Goal: Task Accomplishment & Management: Use online tool/utility

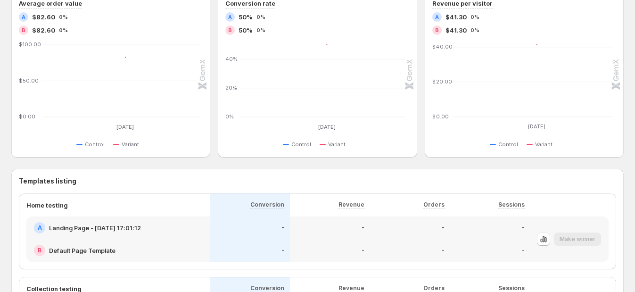
scroll to position [477, 0]
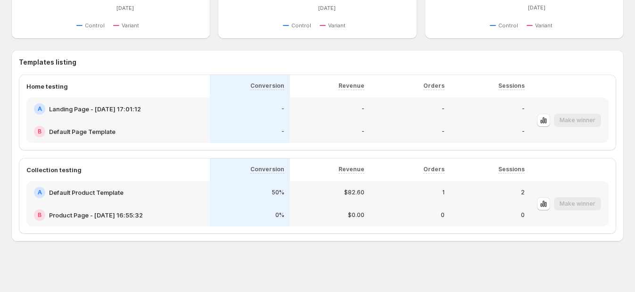
click at [510, 208] on div "0" at bounding box center [490, 215] width 80 height 23
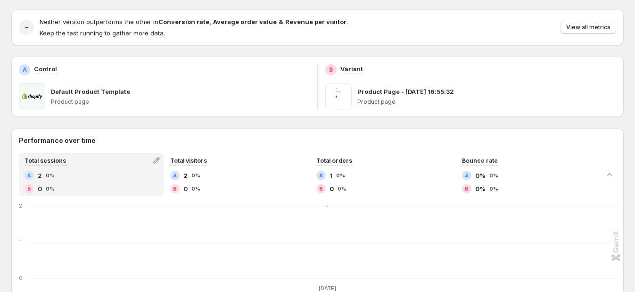
scroll to position [111, 0]
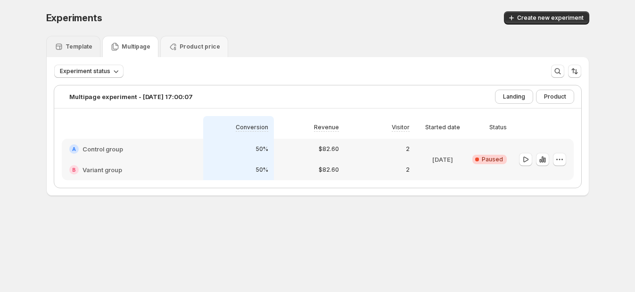
click at [64, 48] on icon at bounding box center [58, 46] width 9 height 9
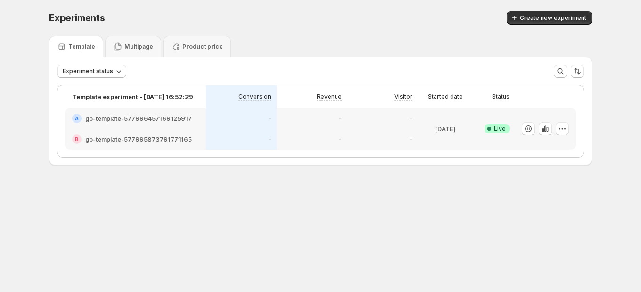
click at [118, 112] on div "A gp-template-577996457169125917" at bounding box center [135, 118] width 141 height 21
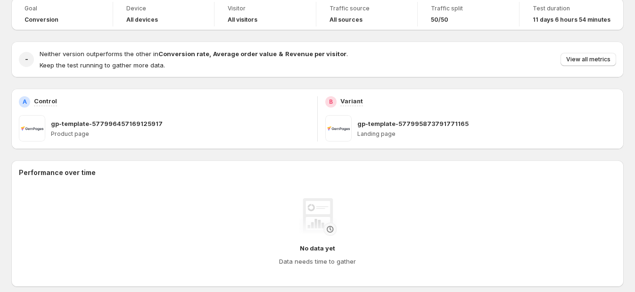
scroll to position [58, 0]
click at [159, 120] on div "gp-template-577996457169125917" at bounding box center [180, 123] width 259 height 9
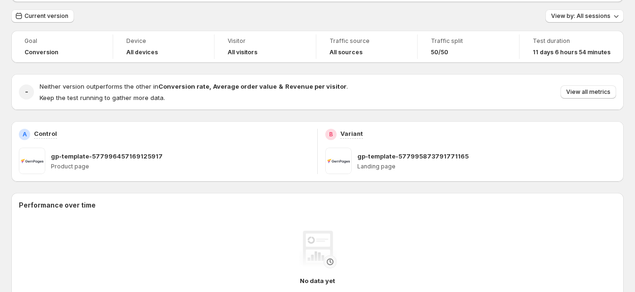
click at [126, 161] on div "gp-template-577996457169125917 Product page" at bounding box center [180, 161] width 259 height 26
click at [80, 173] on div "gp-template-577996457169125917 Product page" at bounding box center [180, 161] width 259 height 26
click at [78, 170] on div "gp-template-577996457169125917 Product page" at bounding box center [180, 161] width 259 height 26
click at [76, 148] on div "gp-template-577996457169125917 Product page" at bounding box center [180, 161] width 259 height 26
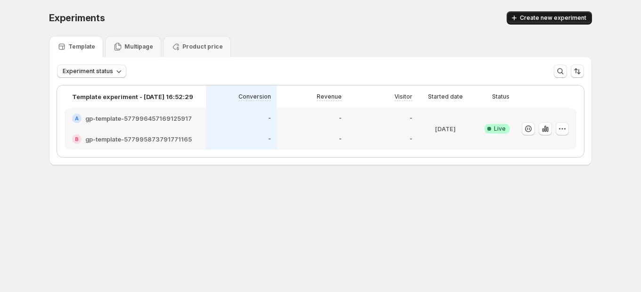
click at [539, 13] on button "Create new experiment" at bounding box center [549, 17] width 85 height 13
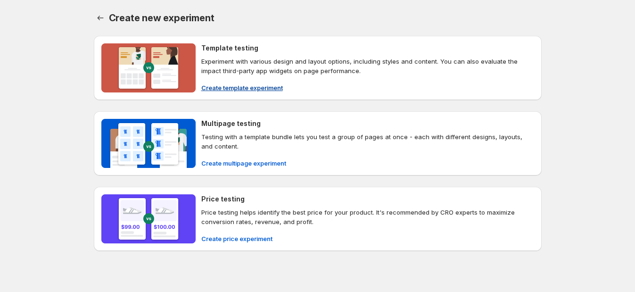
click at [232, 87] on span "Create template experiment" at bounding box center [242, 87] width 82 height 9
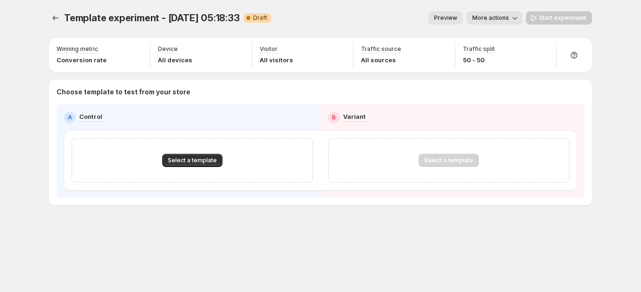
click at [212, 152] on div "Select a template" at bounding box center [192, 160] width 241 height 44
click at [212, 157] on span "Select a template" at bounding box center [192, 161] width 49 height 8
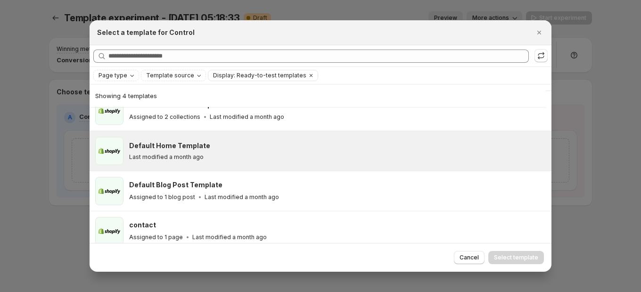
scroll to position [25, 0]
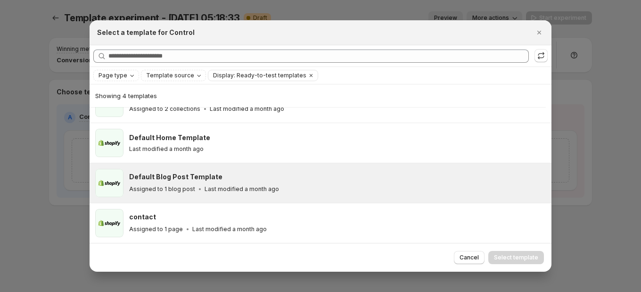
click at [174, 189] on p "Assigned to 1 blog post" at bounding box center [162, 189] width 66 height 8
click at [179, 187] on p "Assigned to 1 blog post" at bounding box center [162, 189] width 66 height 8
click at [536, 258] on span "Select template" at bounding box center [516, 258] width 44 height 8
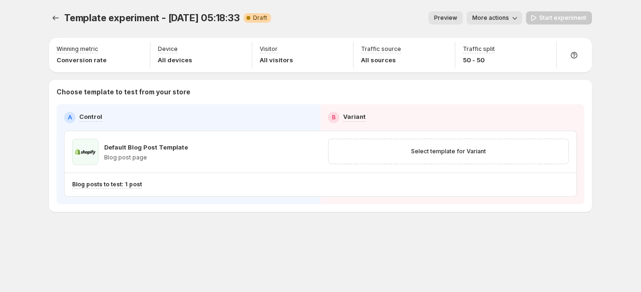
scroll to position [0, 0]
click at [473, 146] on button "Select template for Variant" at bounding box center [448, 151] width 86 height 13
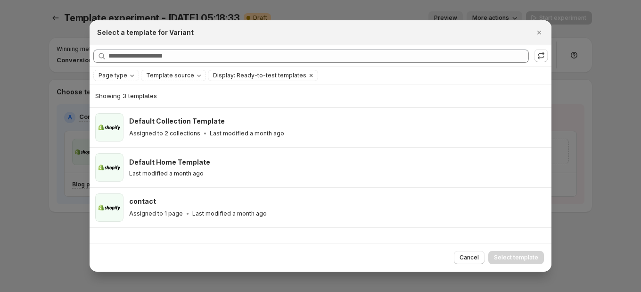
click at [307, 72] on icon "Clear" at bounding box center [311, 76] width 8 height 8
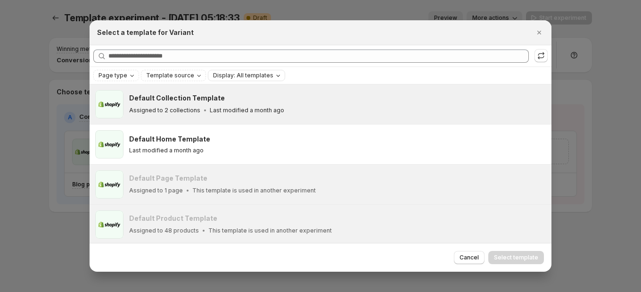
click at [196, 101] on h3 "Default Collection Template" at bounding box center [177, 97] width 96 height 9
click at [523, 255] on span "Select template" at bounding box center [516, 258] width 44 height 8
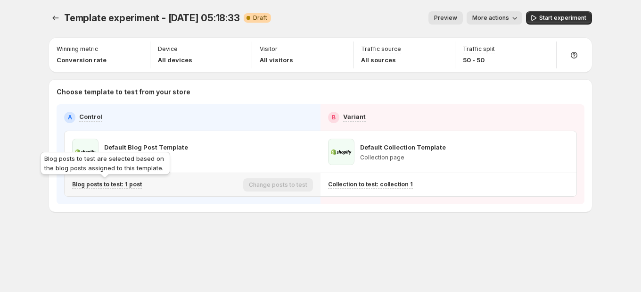
click at [130, 185] on p "Blog posts to test: 1 post" at bounding box center [107, 185] width 70 height 8
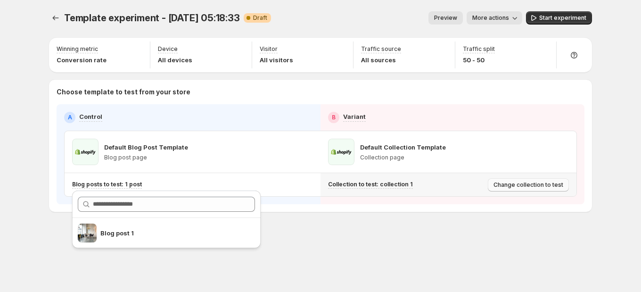
click at [513, 186] on span "Change collection to test" at bounding box center [529, 185] width 70 height 8
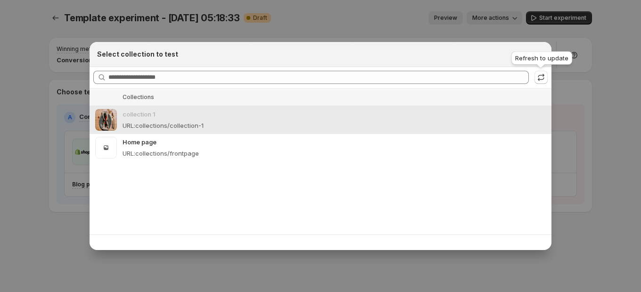
click at [539, 58] on div "Refresh to update" at bounding box center [542, 59] width 65 height 21
click at [516, 49] on div "Select collection to test" at bounding box center [321, 54] width 462 height 25
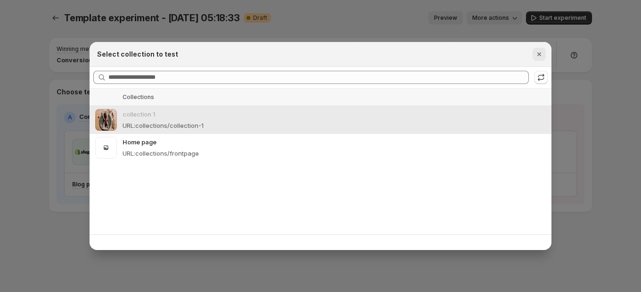
click at [539, 57] on icon "Close" at bounding box center [539, 53] width 9 height 9
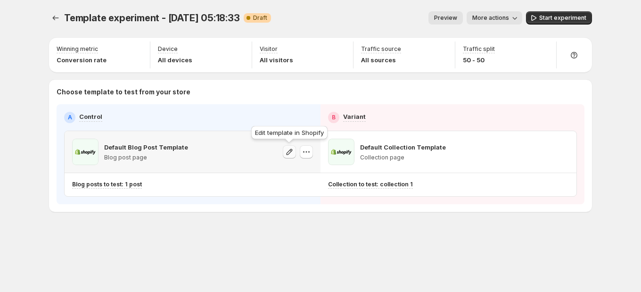
click at [290, 152] on icon "button" at bounding box center [290, 151] width 6 height 6
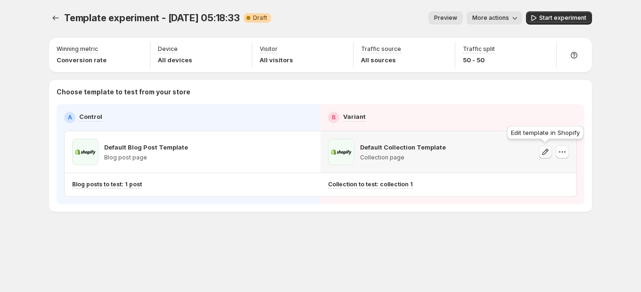
click at [544, 155] on icon "button" at bounding box center [545, 151] width 9 height 9
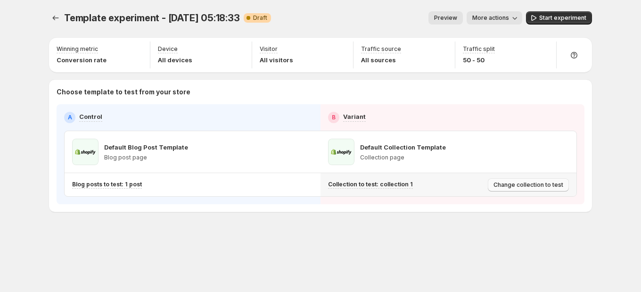
click at [502, 183] on span "Change collection to test" at bounding box center [529, 185] width 70 height 8
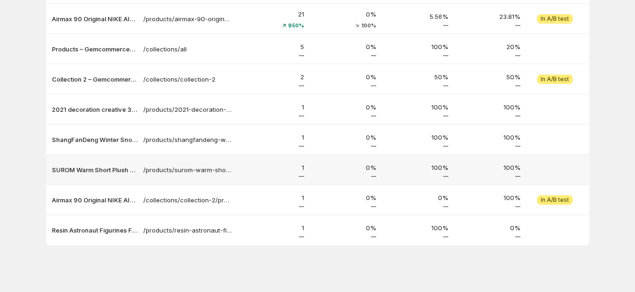
scroll to position [164, 0]
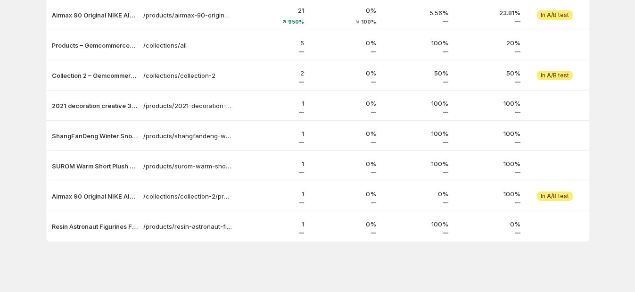
click at [223, 260] on div "Analytics. This page is ready Analytics Enjoy unlimited Page Analytics for now …" at bounding box center [318, 64] width 566 height 456
